Goal: Transaction & Acquisition: Purchase product/service

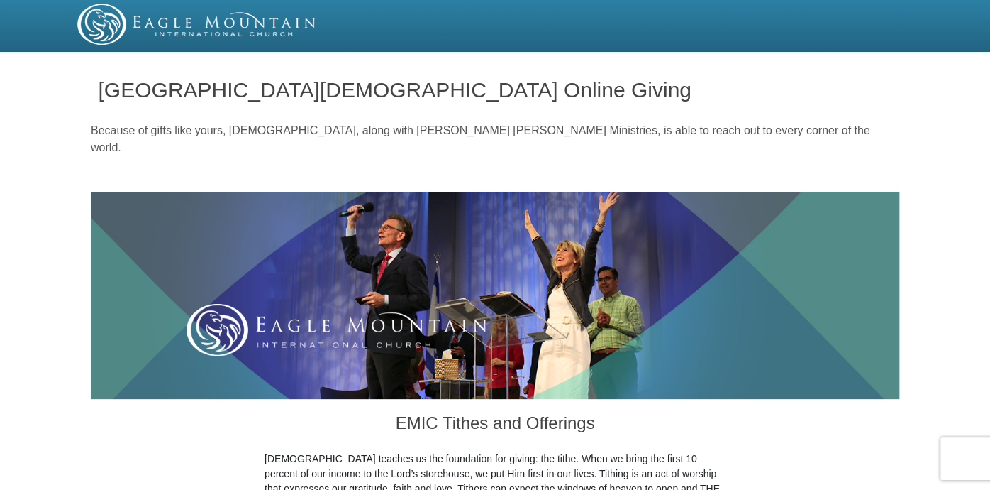
scroll to position [429, 0]
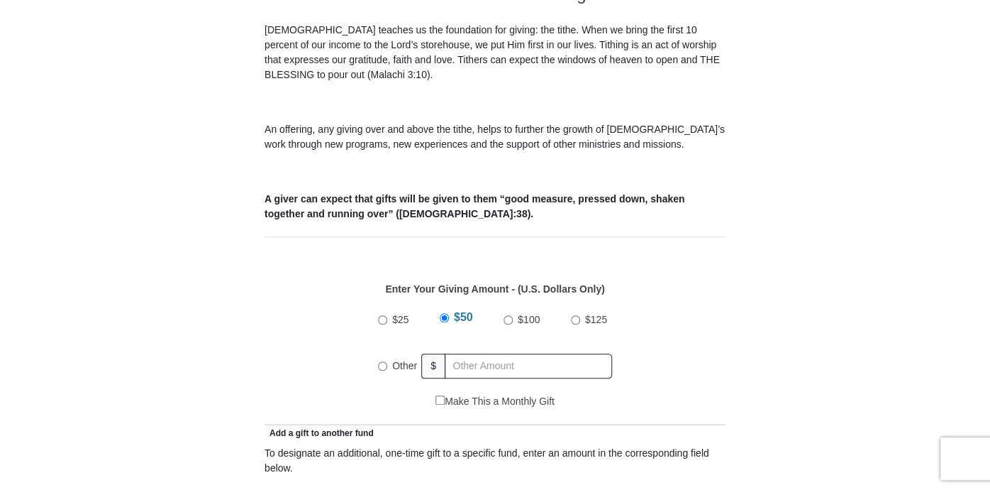
click at [508, 315] on input "$100" at bounding box center [508, 319] width 9 height 9
radio input "true"
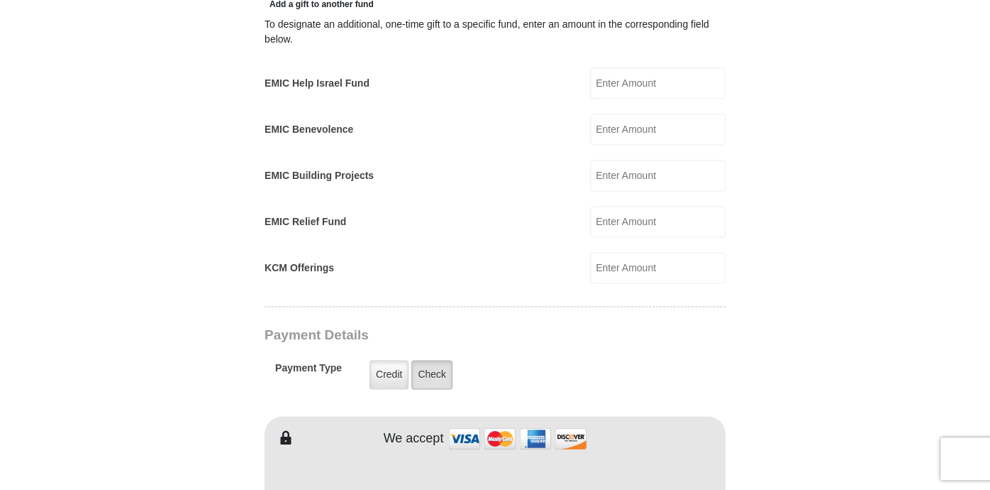
click at [440, 360] on label "Check" at bounding box center [431, 374] width 41 height 29
click at [0, 0] on input "Check" at bounding box center [0, 0] width 0 height 0
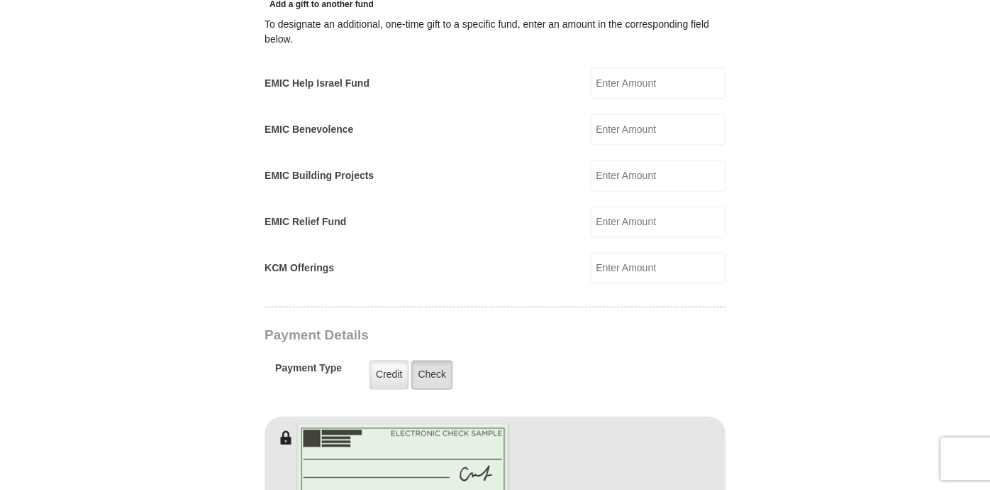
click at [438, 360] on label "Check" at bounding box center [431, 374] width 41 height 29
click at [0, 0] on input "Check" at bounding box center [0, 0] width 0 height 0
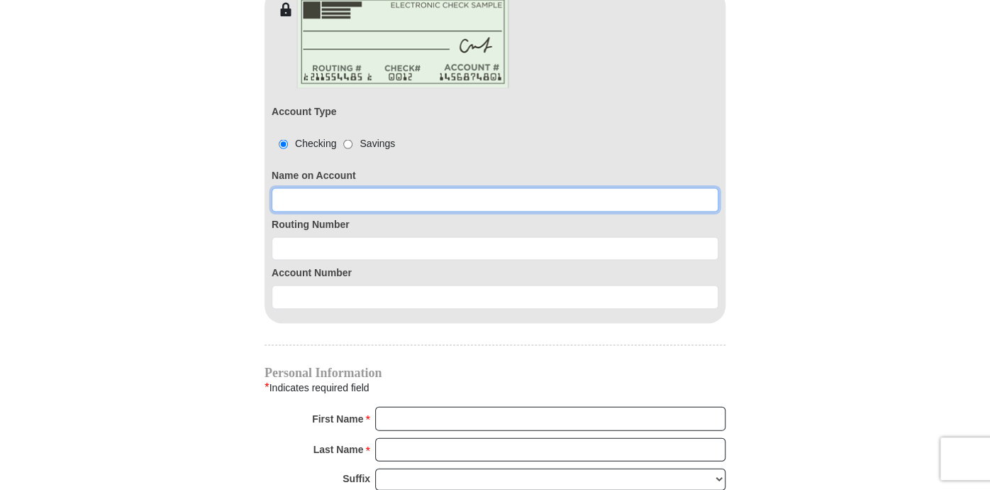
click at [294, 187] on input at bounding box center [495, 199] width 447 height 24
type input "101000695"
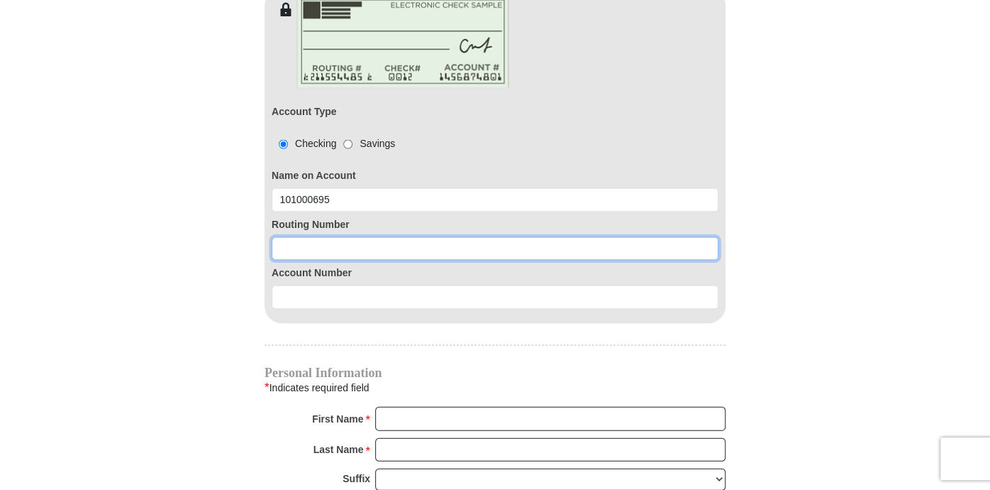
click at [302, 236] on input at bounding box center [495, 248] width 447 height 24
type input "7"
type input "101000695"
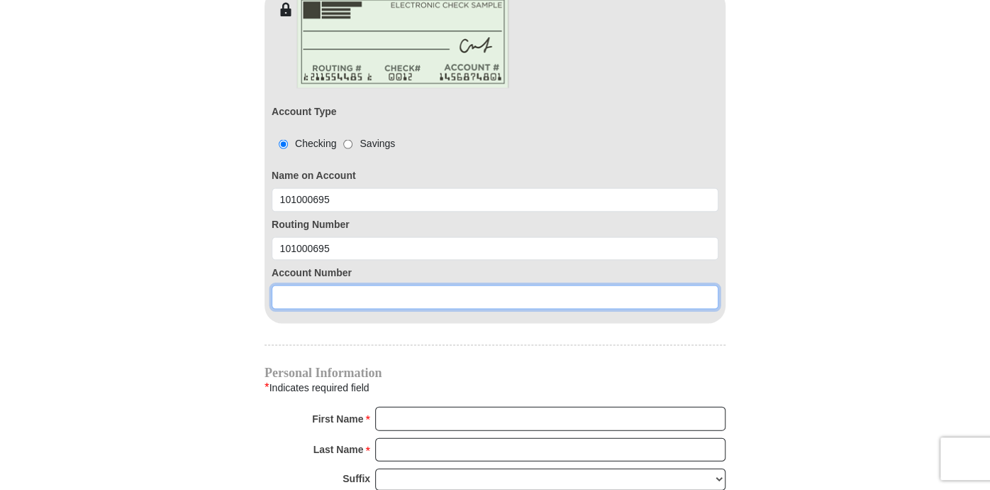
click at [286, 284] on input at bounding box center [495, 296] width 447 height 24
type input "7530306754"
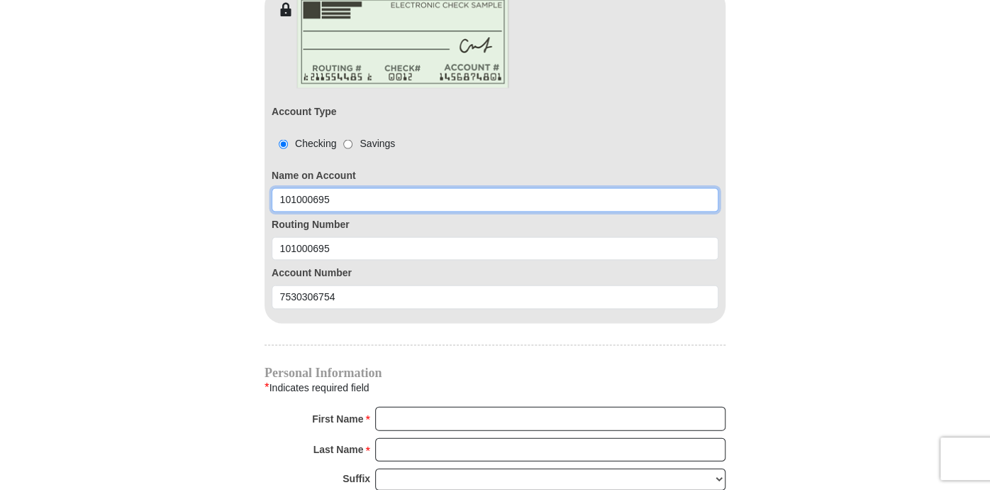
click at [333, 187] on input "101000695" at bounding box center [495, 199] width 447 height 24
type input "1"
drag, startPoint x: 358, startPoint y: 191, endPoint x: 404, endPoint y: 182, distance: 47.0
click at [404, 187] on input "[PERSON_NAME] and" at bounding box center [495, 199] width 447 height 24
click at [406, 187] on input "[PERSON_NAME] and" at bounding box center [495, 199] width 447 height 24
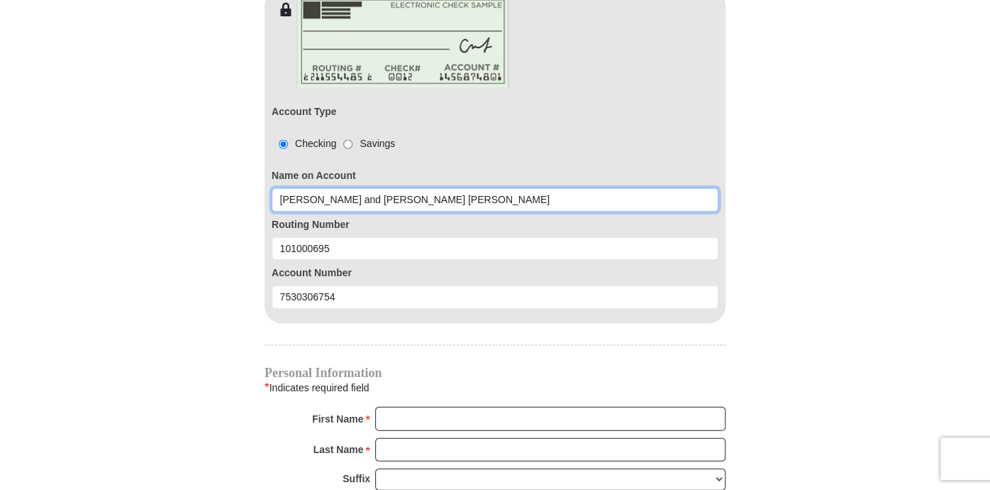
type input "[PERSON_NAME] and [PERSON_NAME] [PERSON_NAME]"
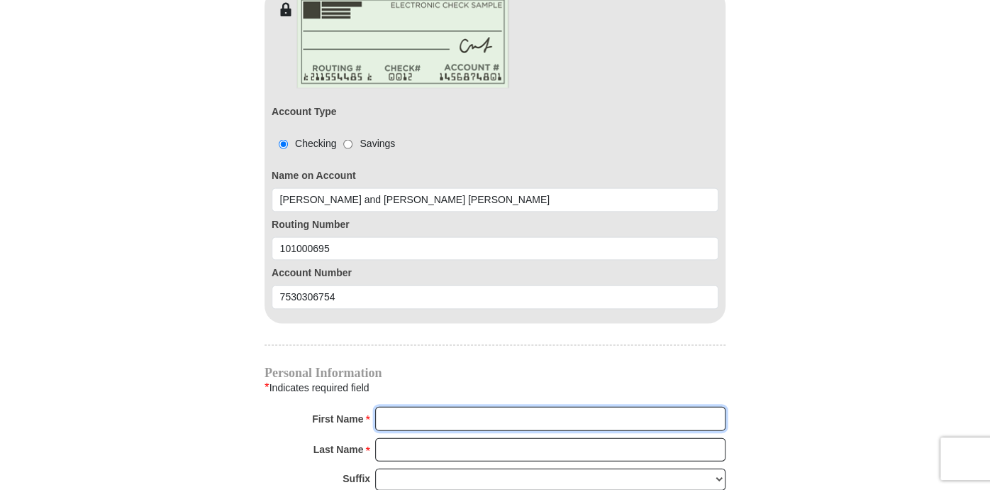
click at [385, 406] on input "First Name *" at bounding box center [550, 418] width 350 height 24
type input "[PERSON_NAME] and [PERSON_NAME]"
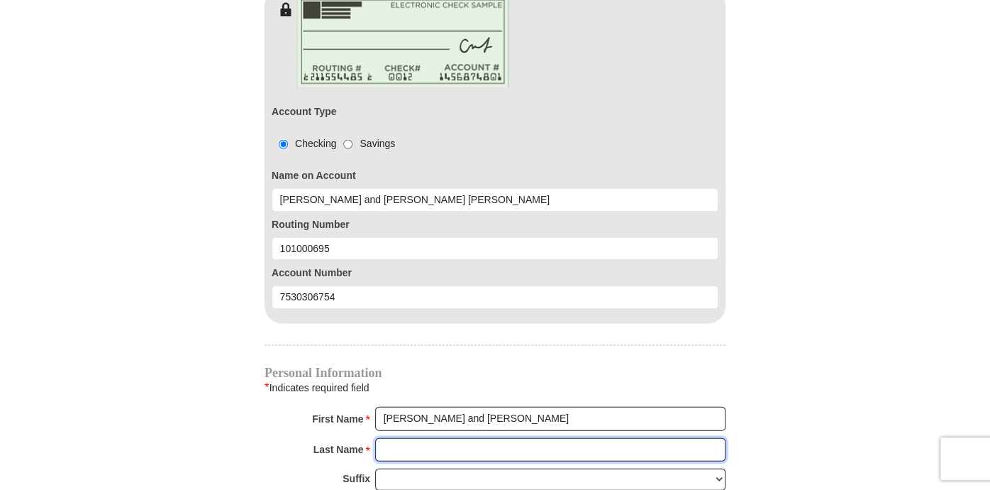
type input "[PERSON_NAME]"
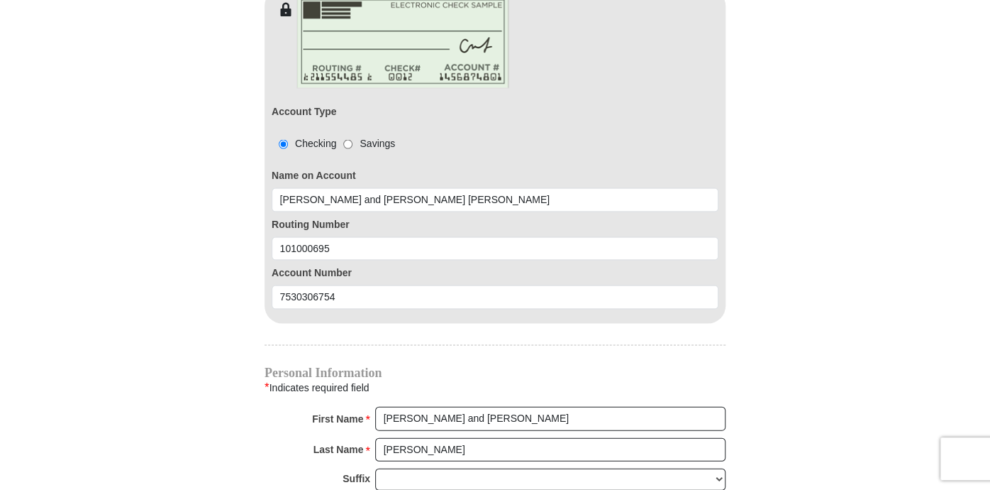
type input "[EMAIL_ADDRESS][DOMAIN_NAME]"
type input "[STREET_ADDRESS]"
type input "Fort [PERSON_NAME]"
select select "KS"
type input "66701"
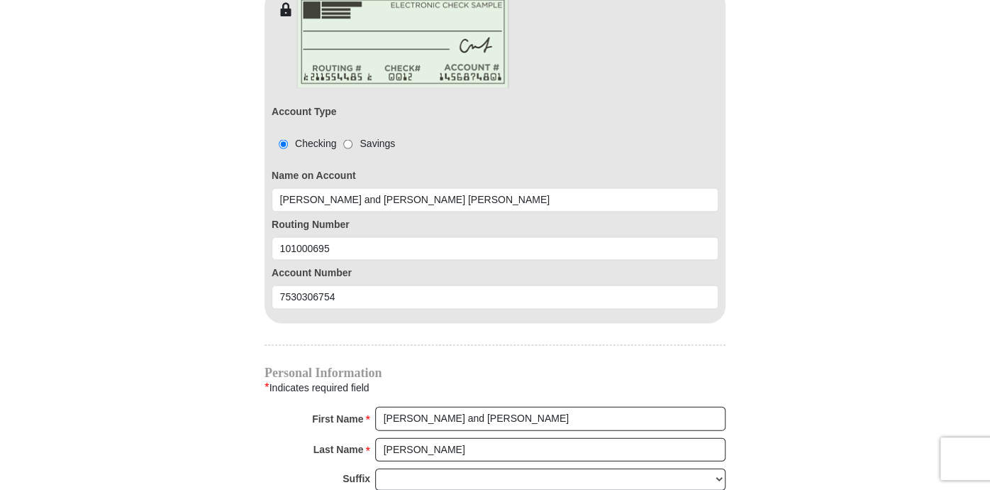
type input "6202230929"
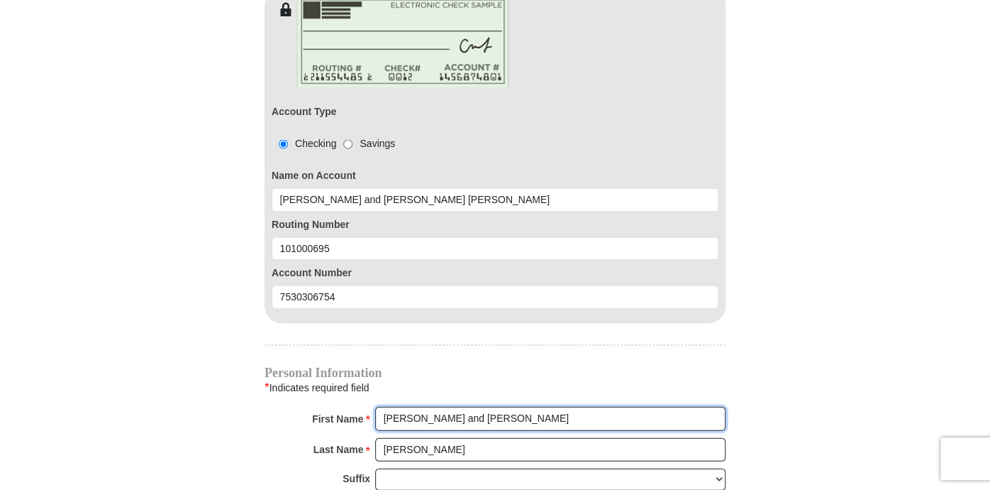
radio input "true"
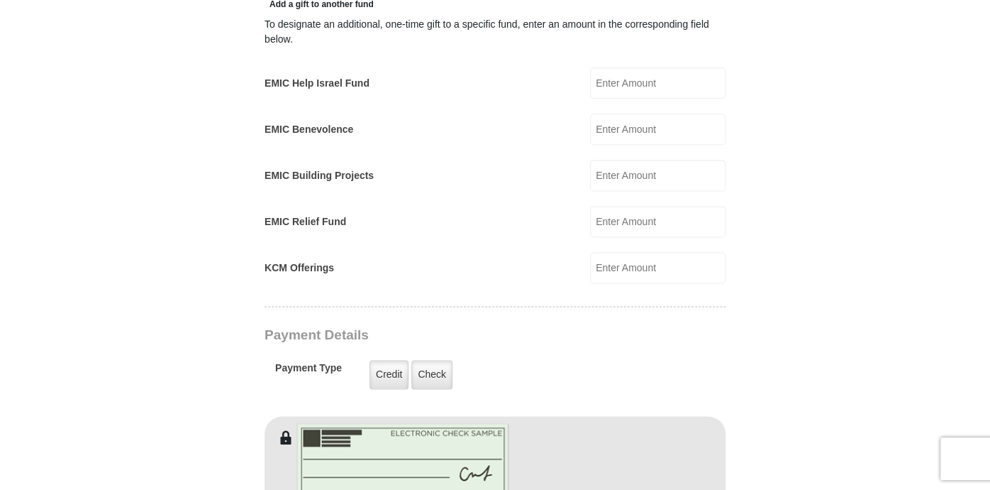
scroll to position [429, 0]
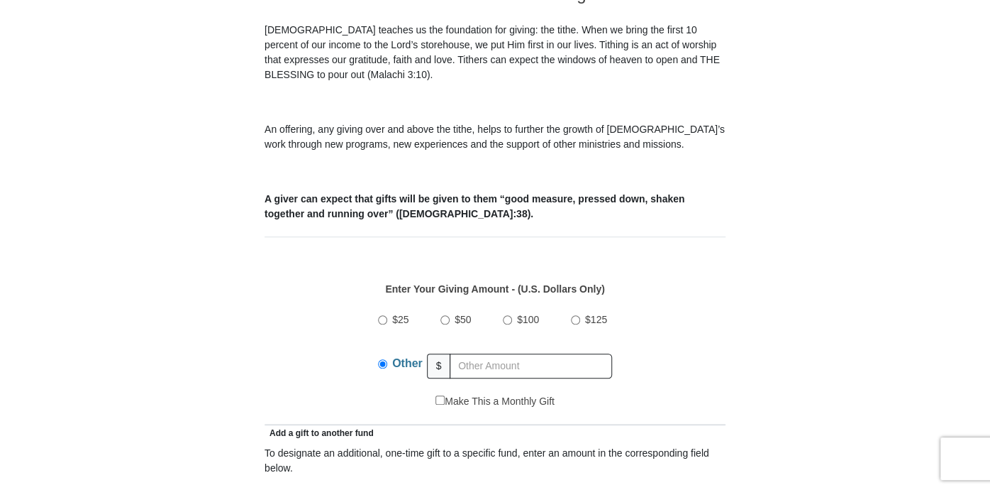
click at [511, 315] on input "$100" at bounding box center [507, 319] width 9 height 9
radio input "true"
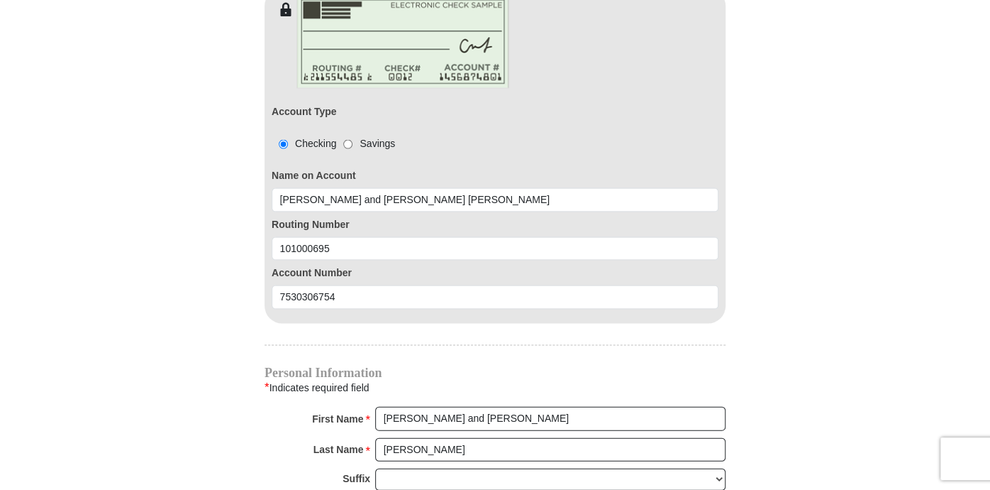
scroll to position [1713, 0]
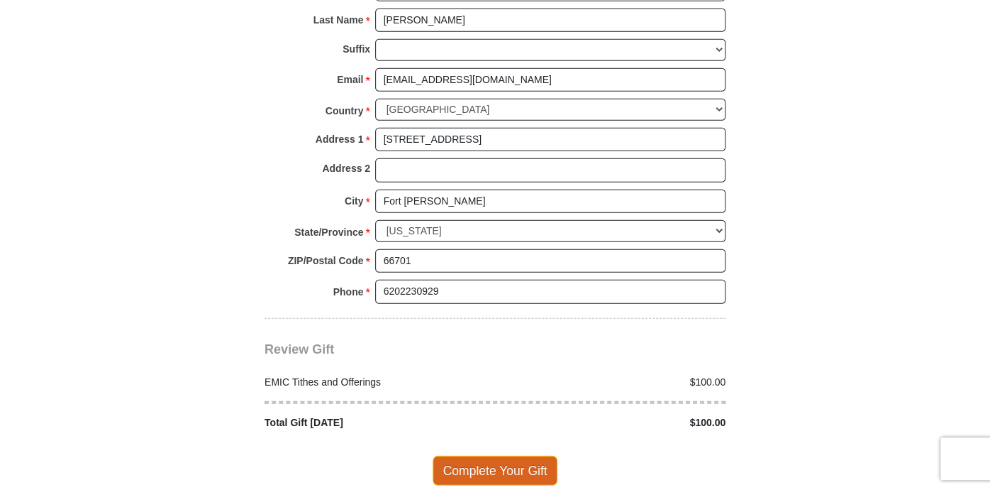
click at [499, 455] on span "Complete Your Gift" at bounding box center [496, 470] width 126 height 30
